Goal: Communication & Community: Ask a question

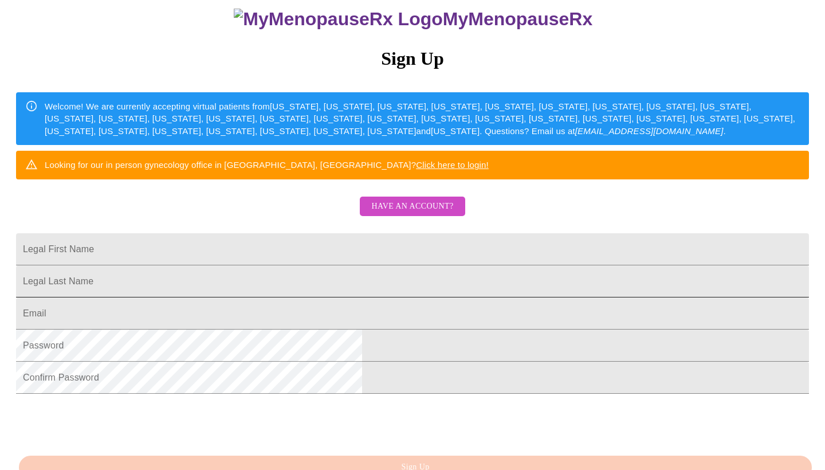
scroll to position [110, 0]
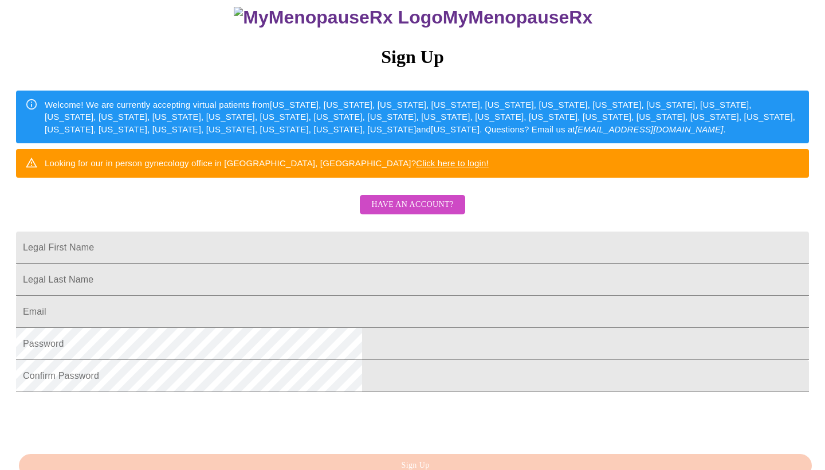
click at [415, 212] on span "Have an account?" at bounding box center [412, 205] width 82 height 14
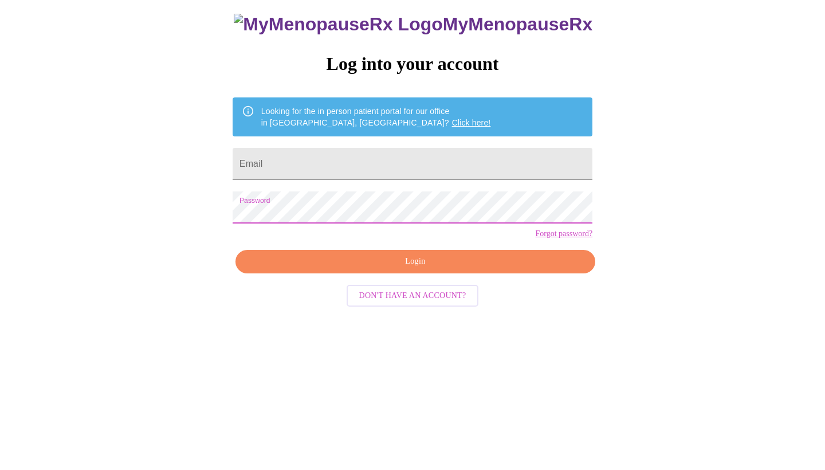
scroll to position [11, 0]
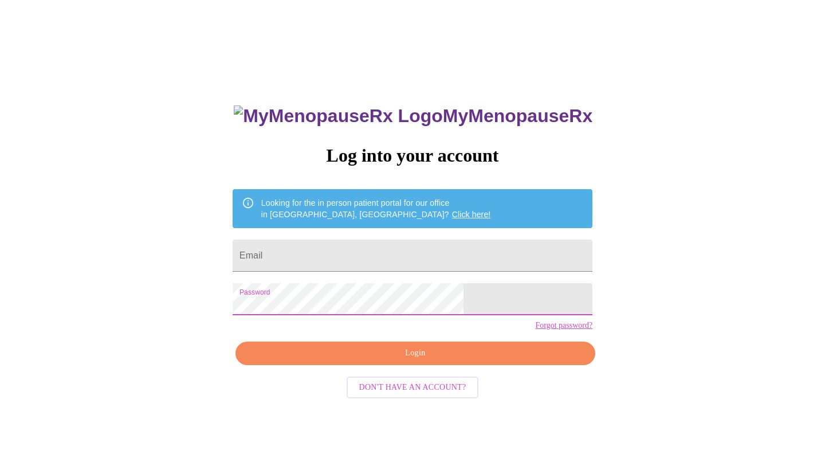
click at [385, 361] on span "Login" at bounding box center [416, 353] width 334 height 14
click at [404, 361] on span "Login" at bounding box center [416, 353] width 334 height 14
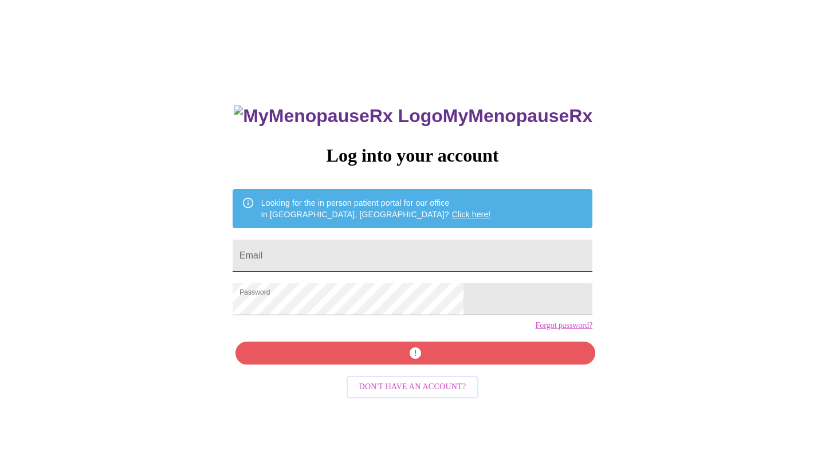
click at [341, 253] on input "Email" at bounding box center [413, 256] width 360 height 32
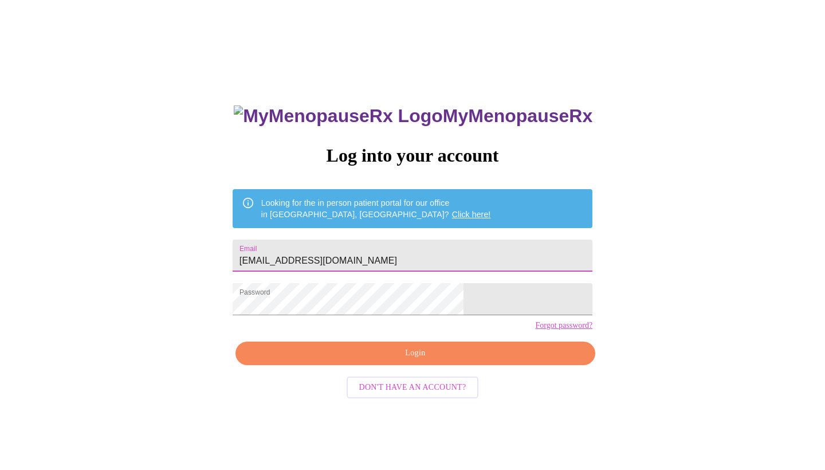
type input "[EMAIL_ADDRESS][DOMAIN_NAME]"
click at [400, 361] on span "Login" at bounding box center [416, 353] width 334 height 14
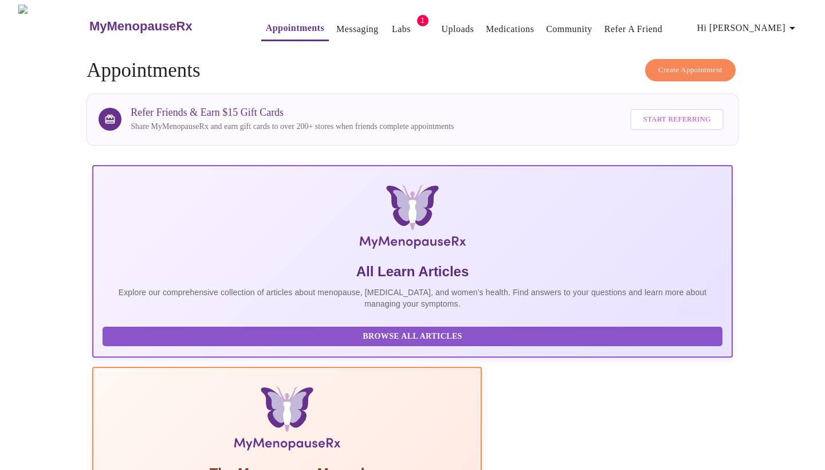
click at [771, 23] on span "Hi [PERSON_NAME]" at bounding box center [749, 28] width 102 height 16
click at [770, 41] on li "Billing" at bounding box center [779, 44] width 53 height 21
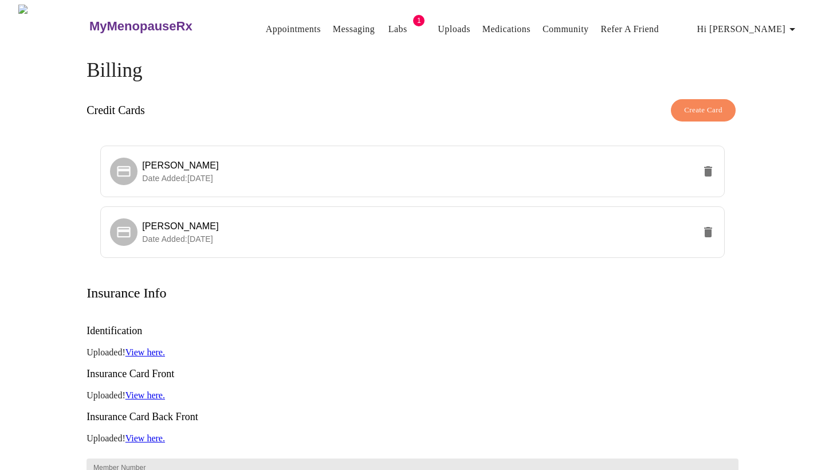
click at [799, 29] on icon "button" at bounding box center [793, 29] width 14 height 14
click at [785, 61] on li "Invoices" at bounding box center [779, 66] width 53 height 21
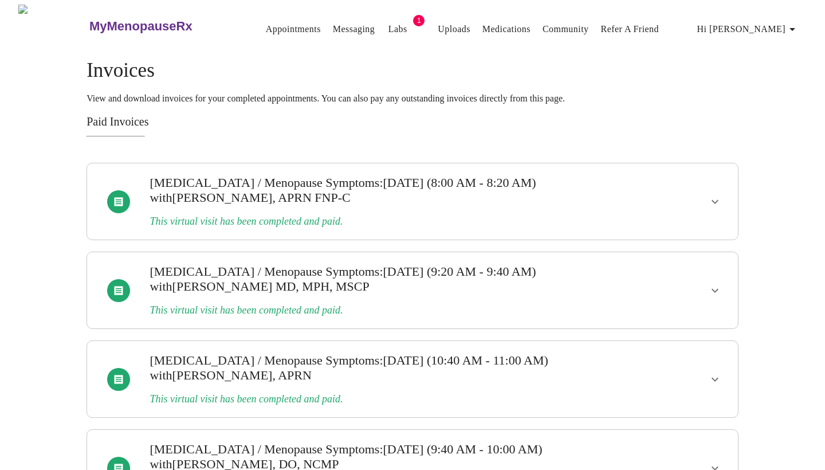
click at [333, 29] on link "Messaging" at bounding box center [354, 29] width 42 height 16
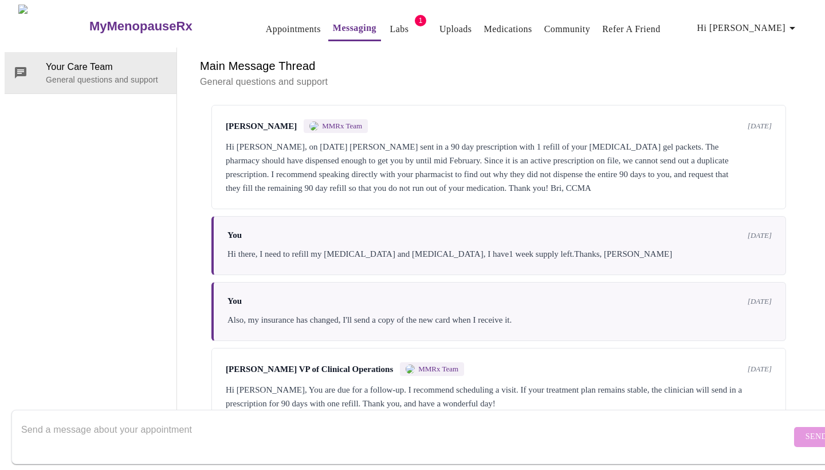
scroll to position [43, 0]
click at [274, 418] on textarea "Send a message about your appointment" at bounding box center [406, 436] width 770 height 37
click at [274, 418] on textarea "Good morning, I received an email about a recent shipmn" at bounding box center [406, 436] width 770 height 37
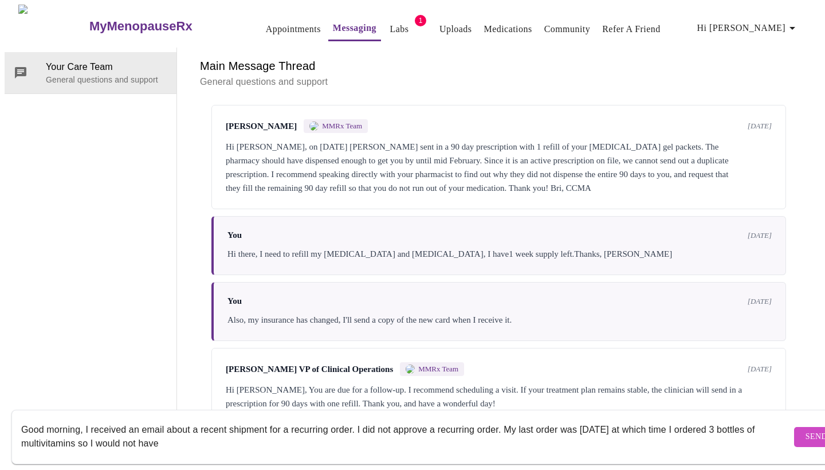
click at [274, 418] on textarea "Good morning, I received an email about a recent shipment for a recurring order…" at bounding box center [406, 436] width 770 height 37
click at [235, 430] on textarea "Good morning, I received an email about a recent shipment fo to r a recurring o…" at bounding box center [406, 436] width 770 height 37
click at [259, 433] on textarea "Good morning, I received an email about a recent shipment fo to r a recurring o…" at bounding box center [406, 436] width 770 height 37
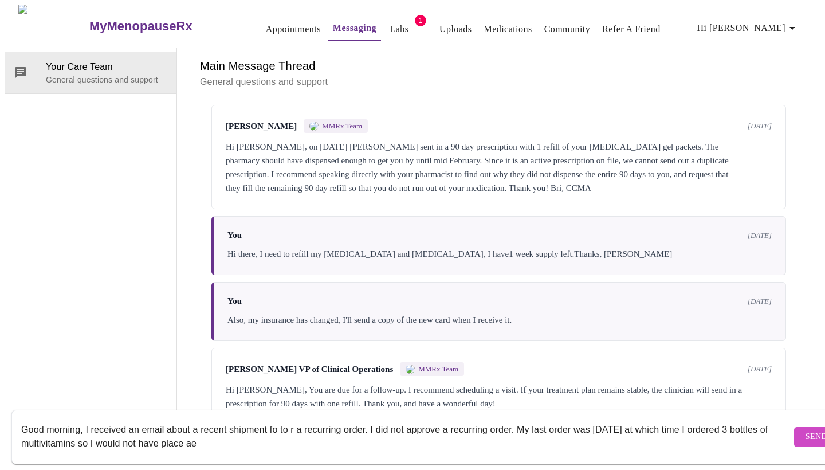
click at [248, 433] on textarea "Good morning, I received an email about a recent shipment fo to r a recurring o…" at bounding box center [406, 436] width 770 height 37
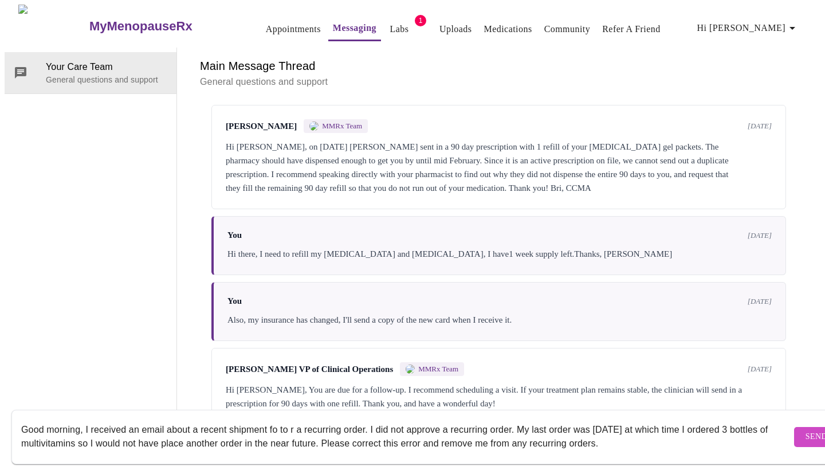
click at [289, 420] on textarea "Good morning, I received an email about a recent shipment fo to r a recurring o…" at bounding box center [406, 436] width 770 height 37
click at [612, 432] on textarea "Good morning, I received an email about a recent shipment for a recurring order…" at bounding box center [406, 436] width 770 height 37
type textarea "Good morning, I received an email about a recent shipment for a recurring order…"
click at [806, 430] on span "Send" at bounding box center [817, 437] width 22 height 14
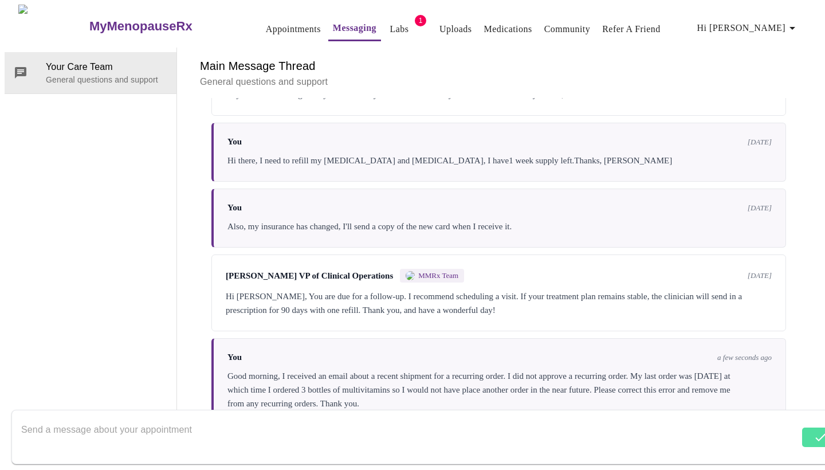
scroll to position [2212, 0]
